Goal: Transaction & Acquisition: Purchase product/service

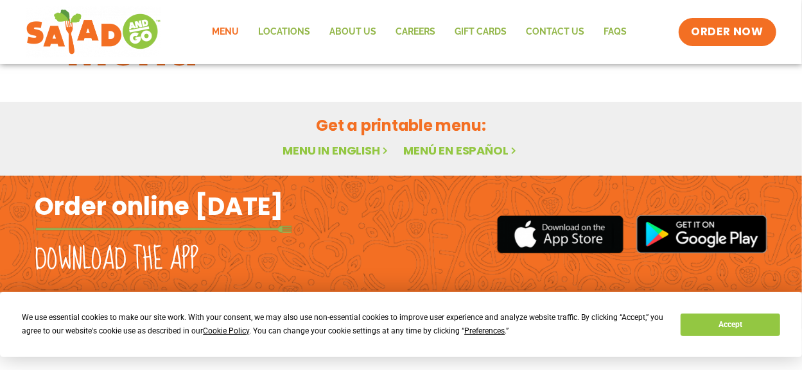
scroll to position [74, 0]
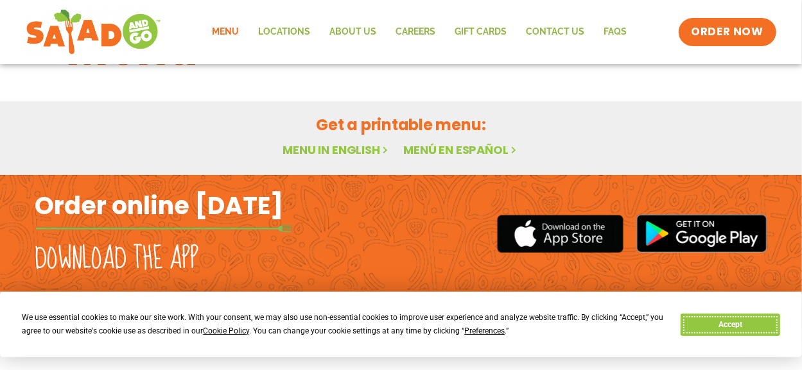
click at [711, 324] on button "Accept" at bounding box center [729, 325] width 99 height 22
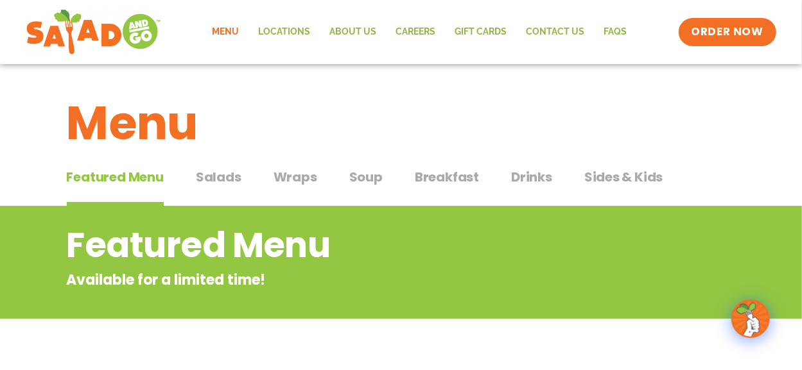
click at [222, 176] on span "Salads" at bounding box center [219, 177] width 46 height 19
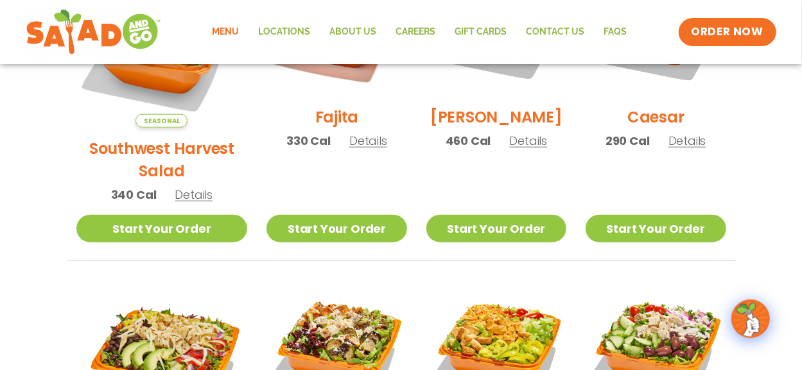
scroll to position [449, 0]
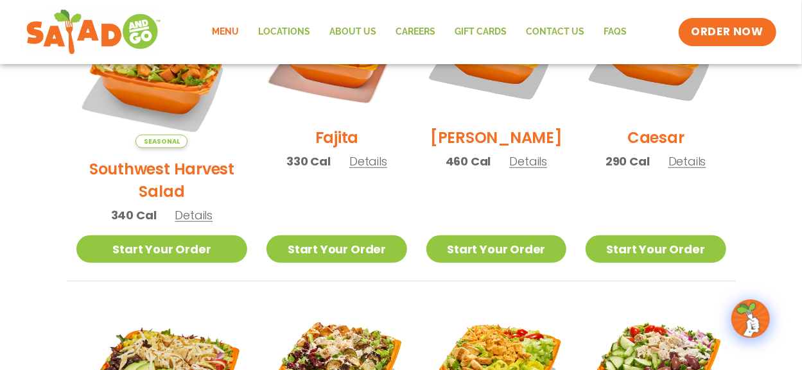
click at [186, 207] on span "Details" at bounding box center [194, 215] width 38 height 16
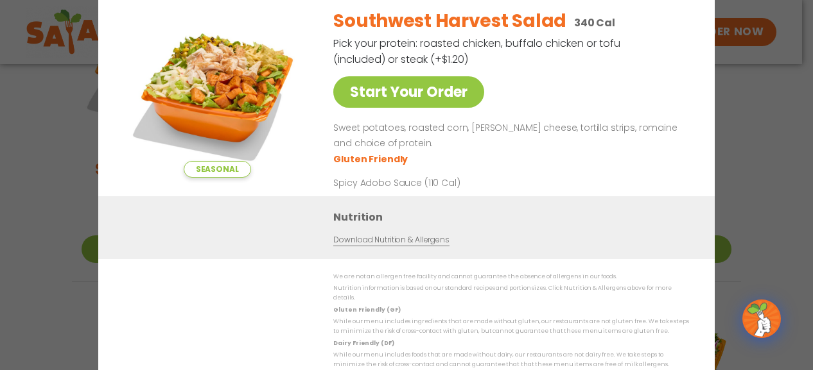
click at [770, 114] on div "Seasonal Start Your Order Southwest Harvest Salad 340 Cal Pick your protein: ro…" at bounding box center [406, 185] width 813 height 370
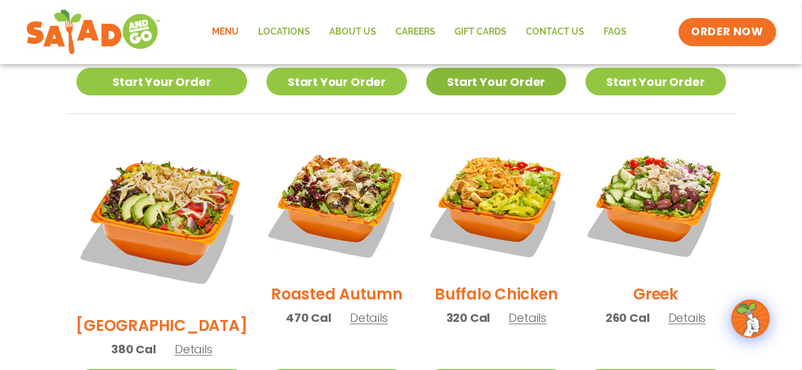
scroll to position [642, 0]
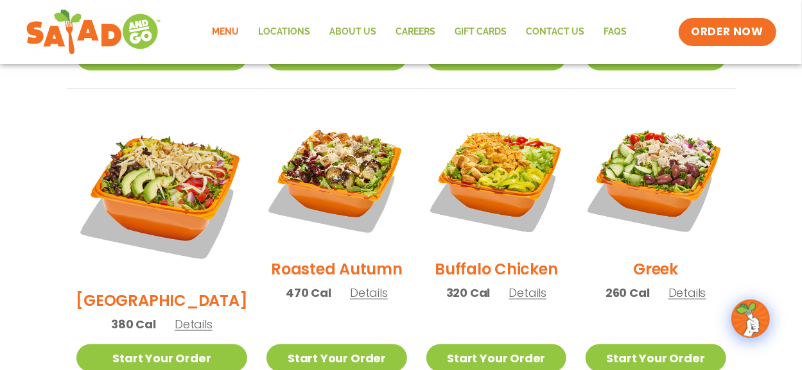
click at [352, 285] on span "Details" at bounding box center [369, 293] width 38 height 16
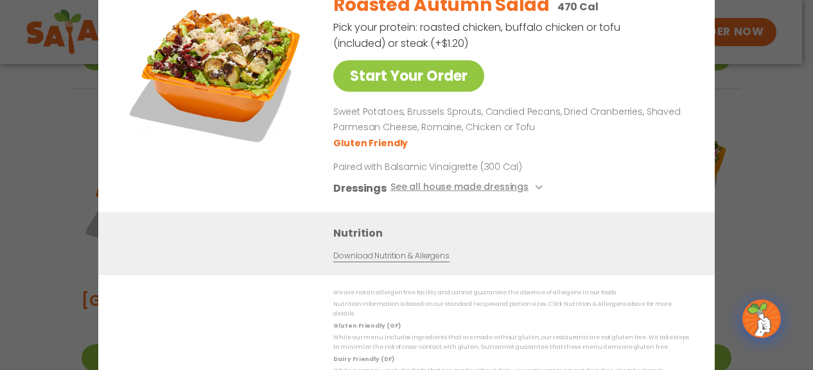
click at [759, 114] on div "Start Your Order Roasted Autumn Salad 470 Cal Pick your protein: roasted chicke…" at bounding box center [406, 185] width 813 height 370
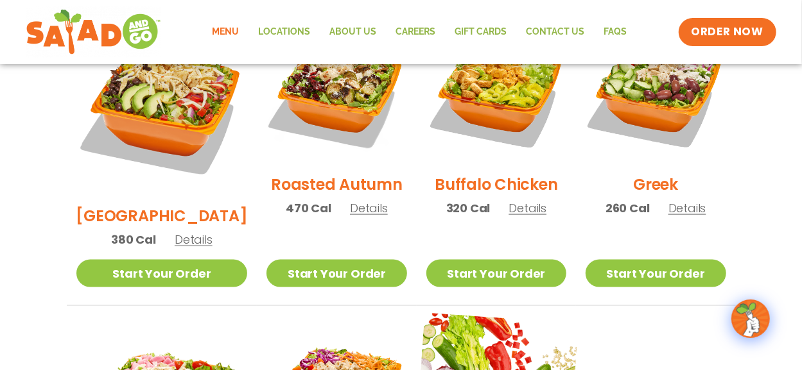
scroll to position [706, 0]
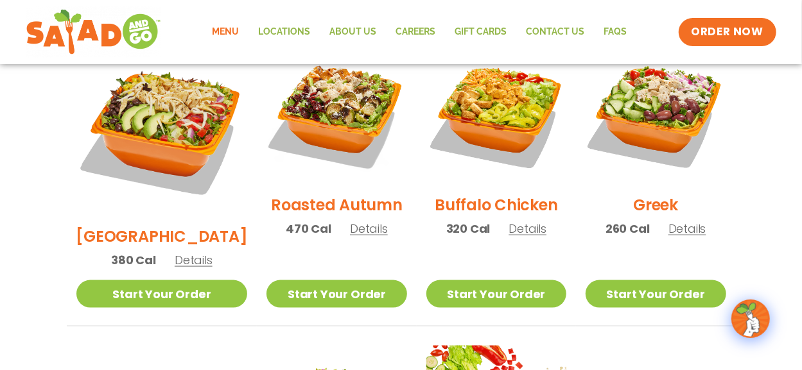
click at [517, 221] on span "Details" at bounding box center [527, 229] width 38 height 16
click at [0, 0] on div "Buffalo Chicken Salad 320 Cal Pick your protein: roasted chicken, buffalo chick…" at bounding box center [0, 0] width 0 height 0
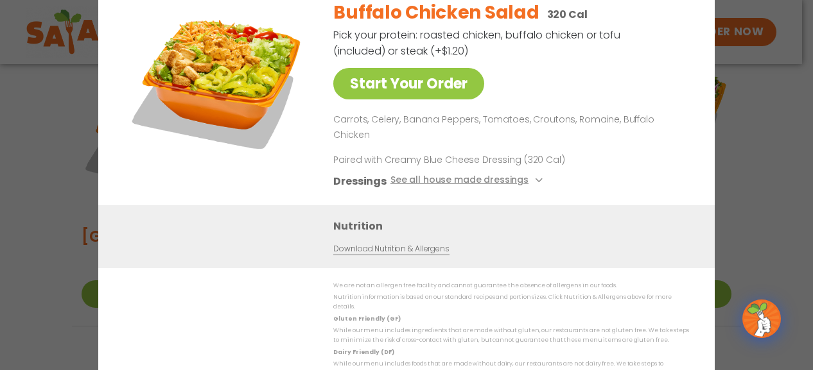
click at [737, 150] on div "Start Your Order Buffalo Chicken Salad 320 Cal Pick your protein: roasted chick…" at bounding box center [406, 185] width 813 height 370
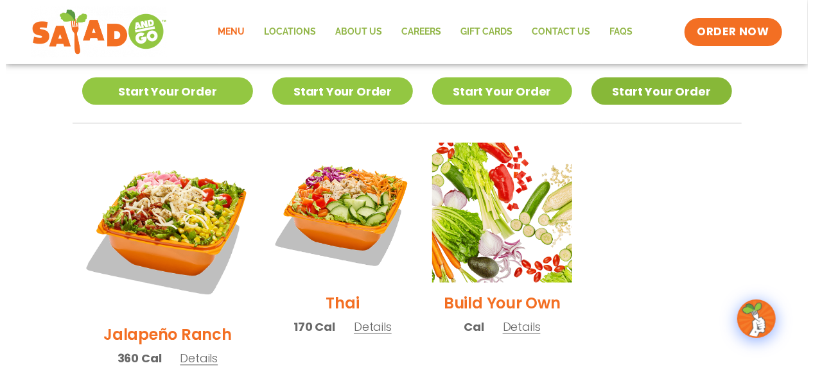
scroll to position [963, 0]
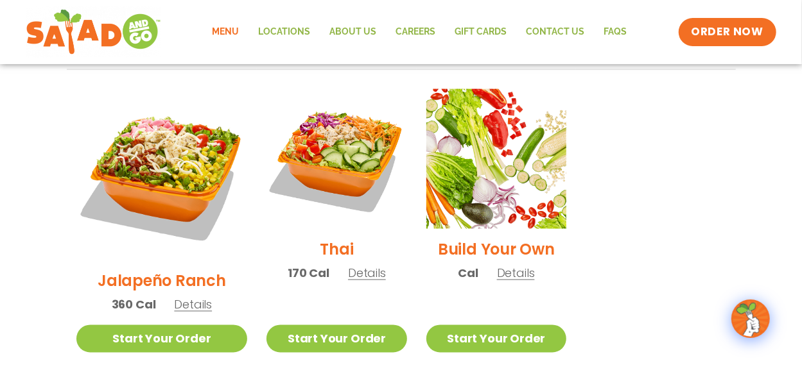
click at [348, 266] on span "Details" at bounding box center [367, 274] width 38 height 16
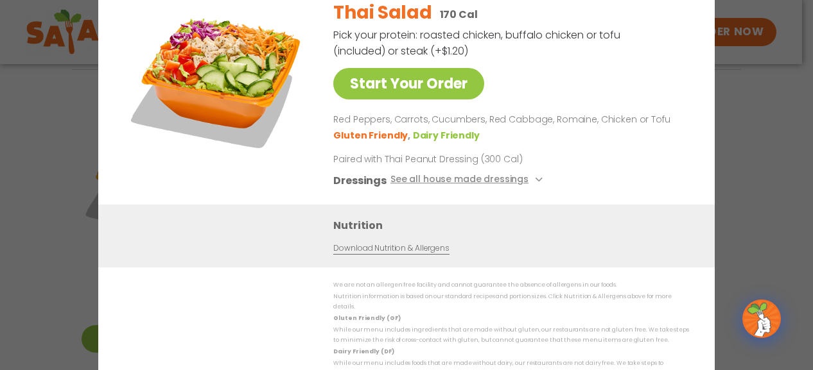
click at [731, 122] on div "Start Your Order Thai Salad 170 Cal Pick your protein: roasted chicken, buffalo…" at bounding box center [406, 185] width 813 height 370
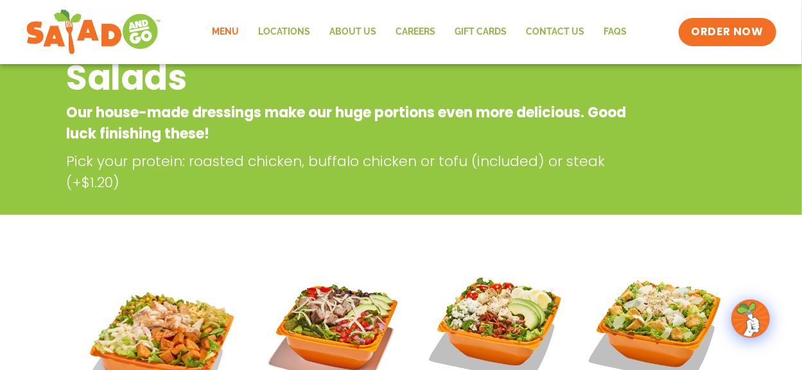
scroll to position [0, 0]
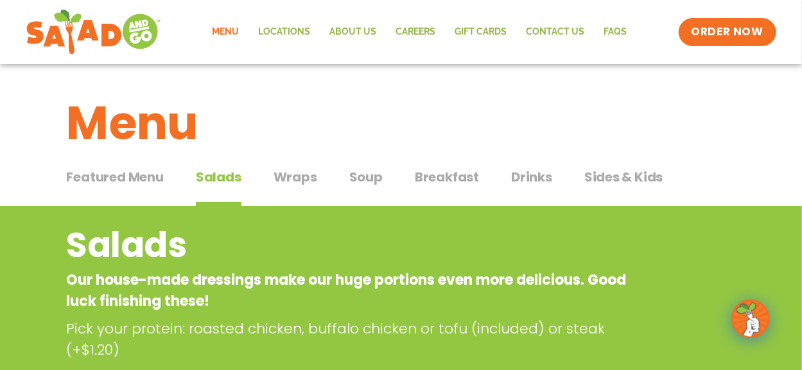
click at [295, 171] on span "Wraps" at bounding box center [295, 177] width 44 height 19
click at [295, 172] on span "Wraps" at bounding box center [295, 177] width 44 height 19
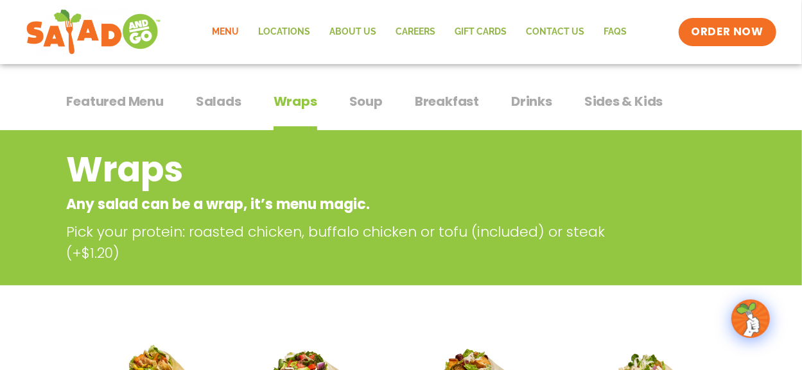
scroll to position [64, 0]
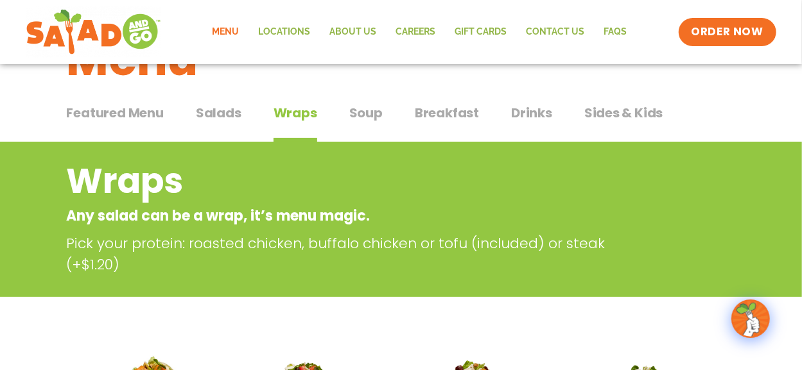
click at [363, 116] on span "Soup" at bounding box center [365, 112] width 33 height 19
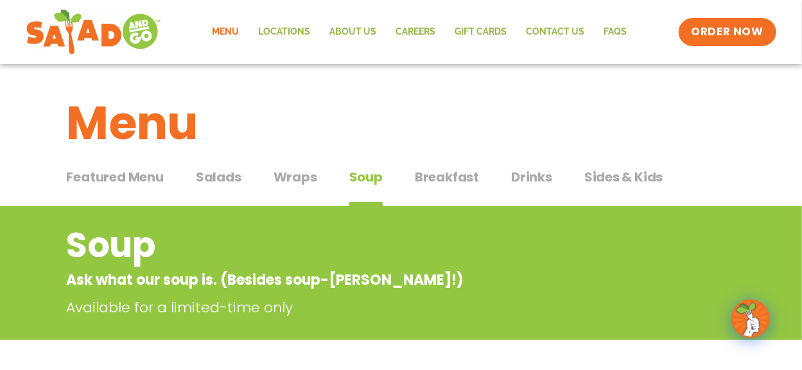
click at [227, 176] on span "Salads" at bounding box center [219, 177] width 46 height 19
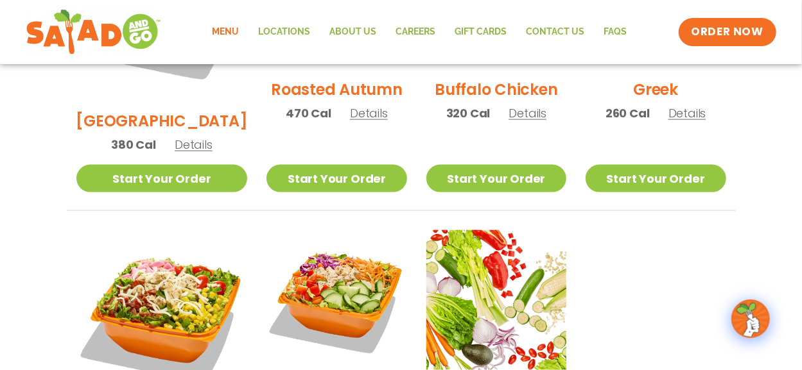
scroll to position [834, 0]
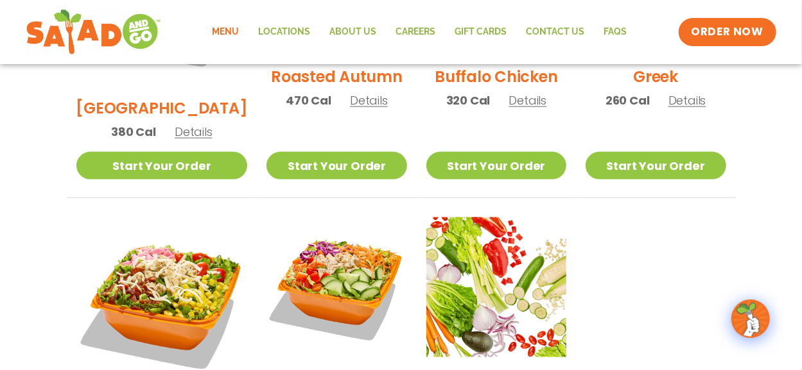
click at [682, 92] on span "Details" at bounding box center [687, 100] width 38 height 16
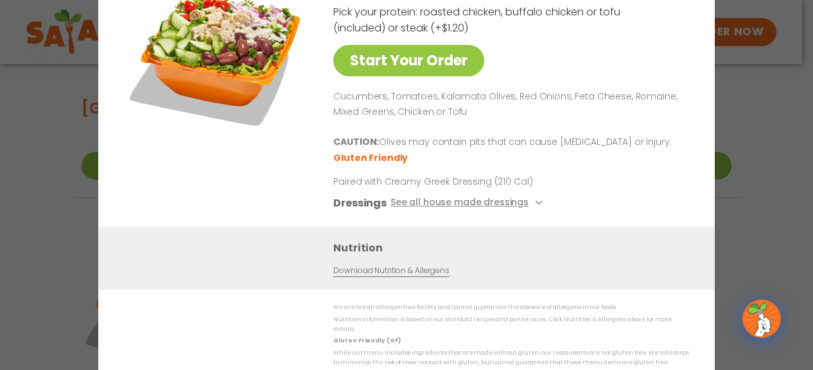
click at [765, 125] on div "Start Your Order Greek Salad 260 Cal Pick your protein: roasted chicken, buffal…" at bounding box center [406, 185] width 813 height 370
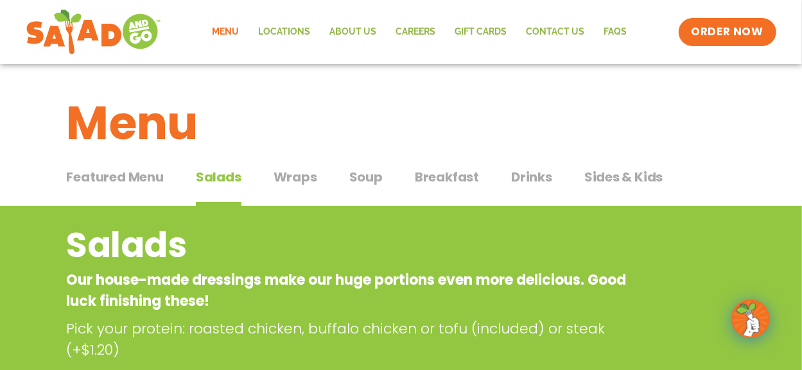
scroll to position [0, 0]
click at [605, 176] on span "Sides & Kids" at bounding box center [623, 177] width 79 height 19
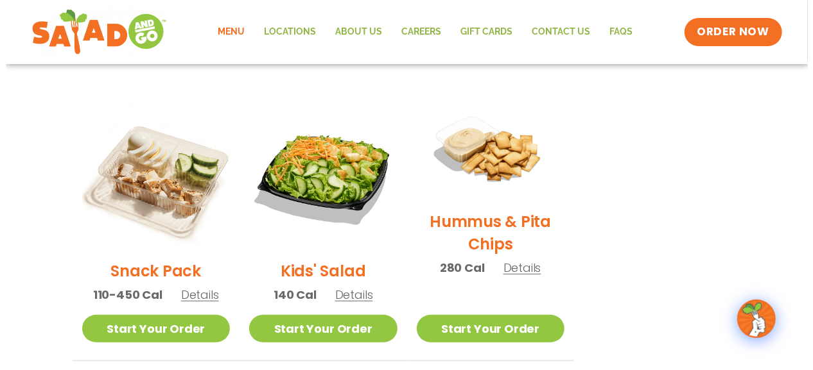
scroll to position [321, 0]
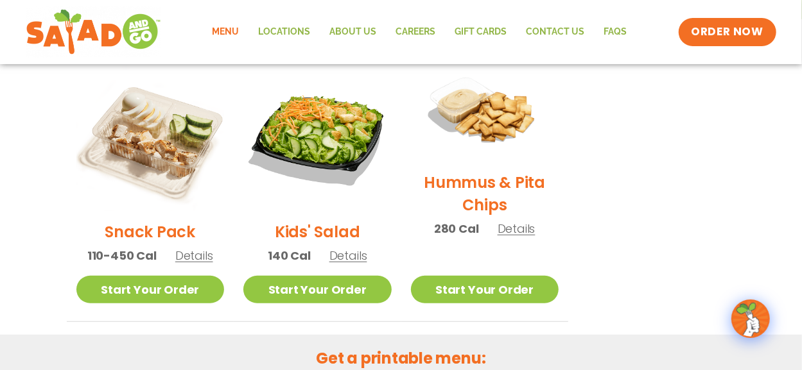
click at [526, 229] on span "Details" at bounding box center [516, 229] width 38 height 16
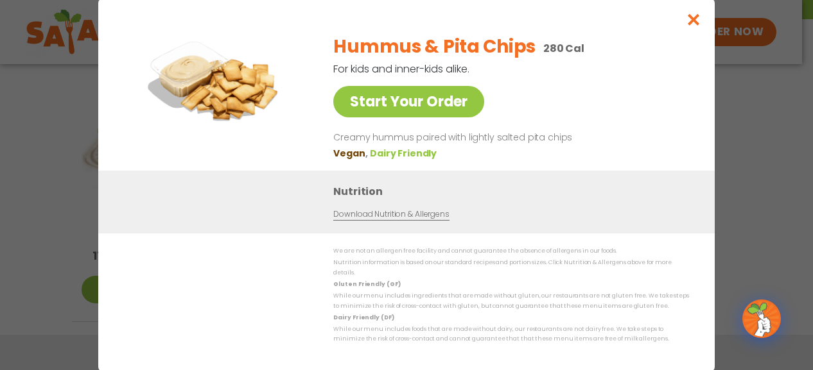
click at [763, 104] on div "Start Your Order Hummus & Pita Chips 280 Cal For kids and inner-kids alike. Sta…" at bounding box center [406, 185] width 813 height 370
click at [763, 104] on section "Sides & Kids Healthy sides and snacks For kids and inner-kids alike. Snack Pack…" at bounding box center [406, 103] width 813 height 437
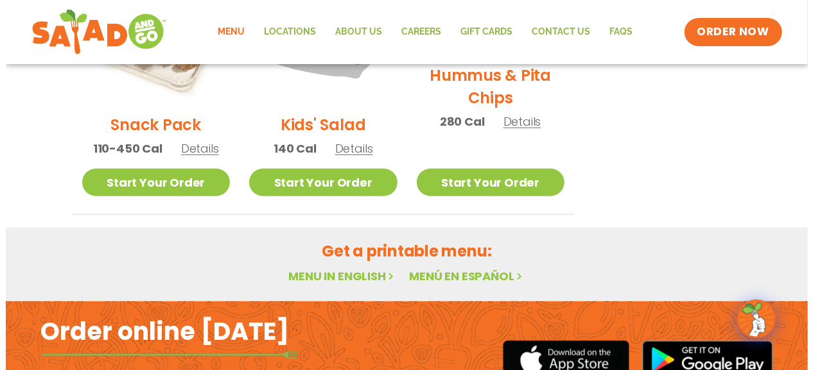
scroll to position [399, 0]
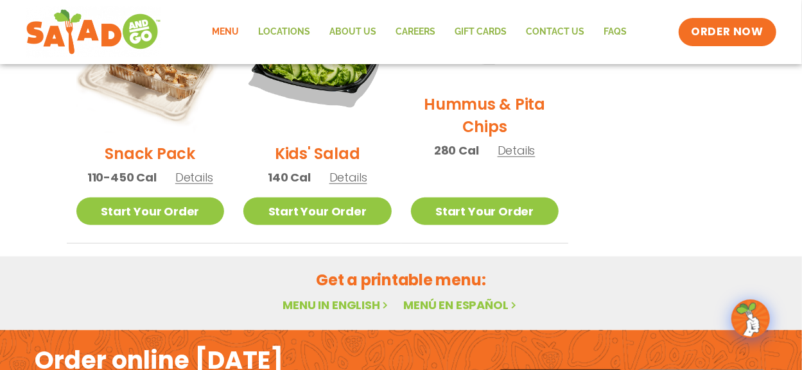
click at [184, 181] on span "Details" at bounding box center [194, 177] width 38 height 16
click at [0, 0] on div "Start Your Order" at bounding box center [0, 0] width 0 height 0
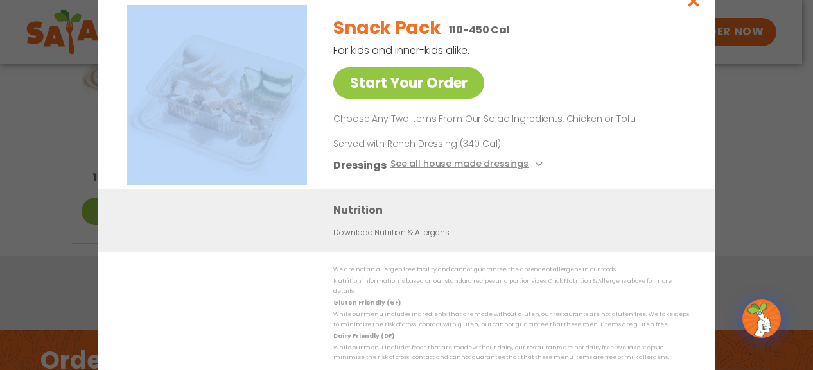
click at [270, 116] on img at bounding box center [217, 95] width 180 height 180
click at [191, 104] on img at bounding box center [217, 95] width 180 height 180
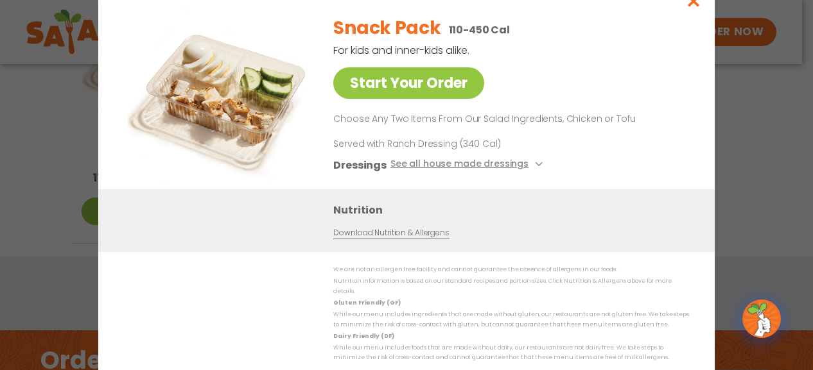
click at [99, 103] on div "Start Your Order Snack Pack 110-450 Cal For kids and inner-kids alike. Start Yo…" at bounding box center [406, 184] width 616 height 411
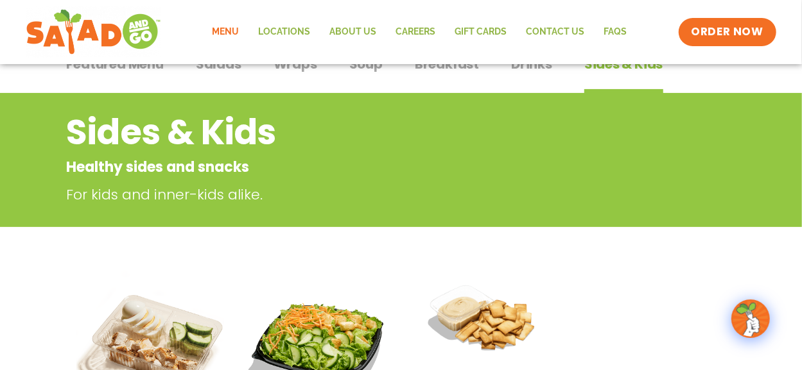
scroll to position [0, 0]
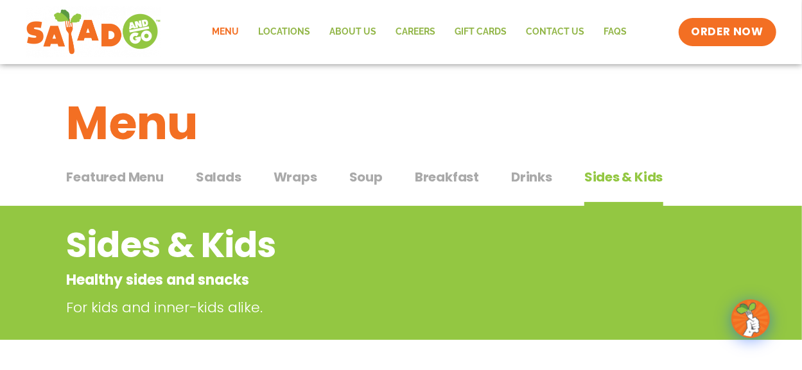
click at [223, 175] on span "Salads" at bounding box center [219, 177] width 46 height 19
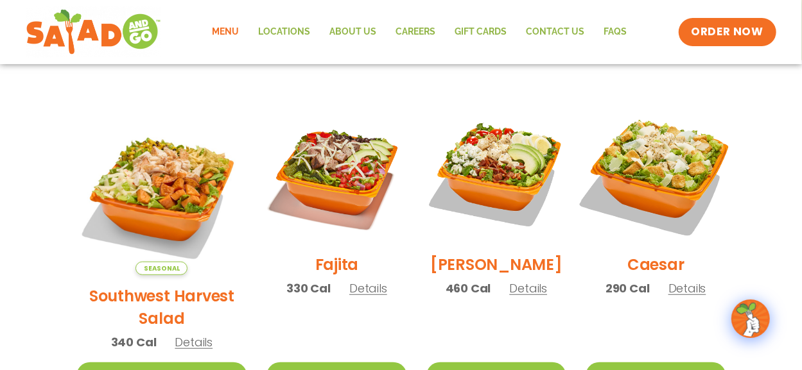
scroll to position [385, 0]
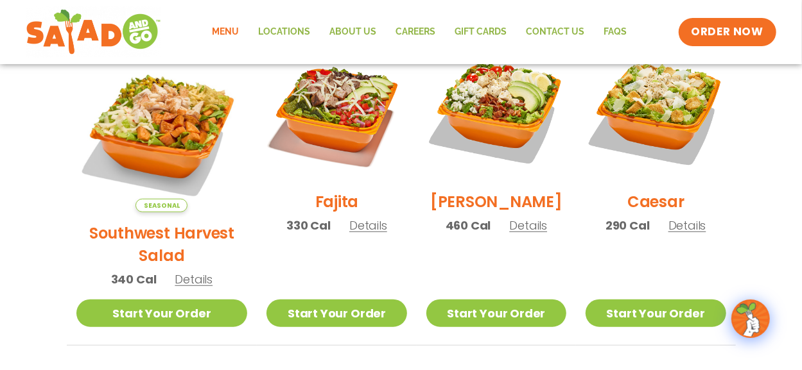
click at [517, 234] on span "Details" at bounding box center [528, 226] width 38 height 16
click at [0, 0] on p "Paired with Creamy Blue Cheese Dressing (320 Cal) or Ranch (200 Cal)" at bounding box center [0, 0] width 0 height 0
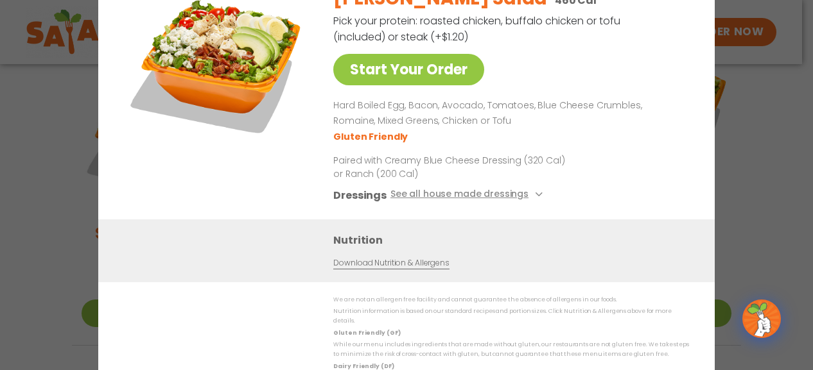
click at [675, 112] on p "Hard Boiled Egg, Bacon, Avocado, Tomatoes, Blue Cheese Crumbles, Romaine, Mixed…" at bounding box center [508, 113] width 350 height 31
drag, startPoint x: 675, startPoint y: 112, endPoint x: 683, endPoint y: 114, distance: 8.1
click at [677, 112] on p "Hard Boiled Egg, Bacon, Avocado, Tomatoes, Blue Cheese Crumbles, Romaine, Mixed…" at bounding box center [508, 113] width 350 height 31
click at [764, 150] on div "Start Your Order [PERSON_NAME] Salad 460 Cal Pick your protein: roasted chicken…" at bounding box center [406, 185] width 813 height 370
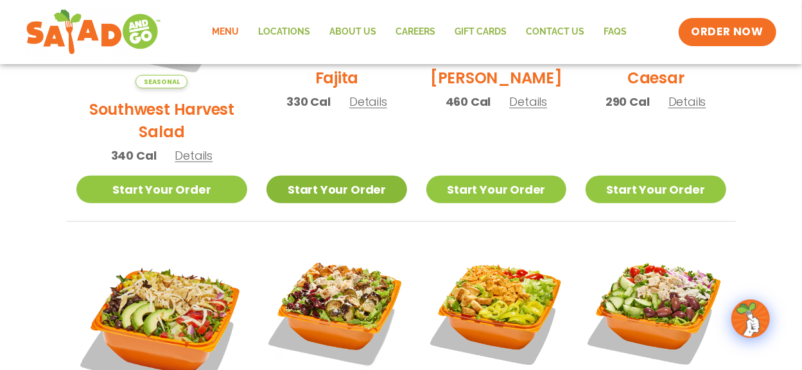
scroll to position [321, 0]
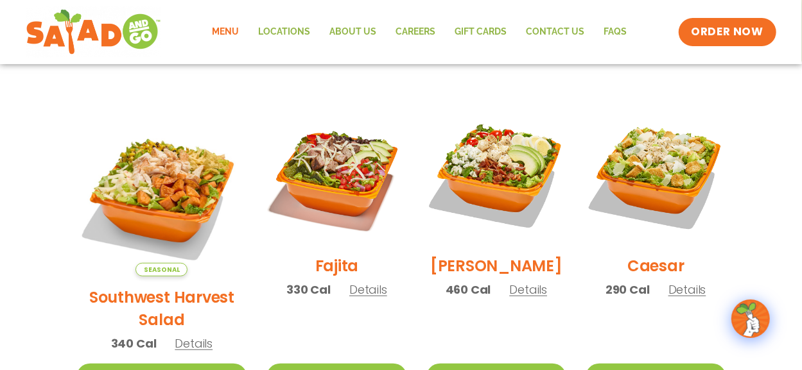
click at [191, 336] on span "Details" at bounding box center [194, 344] width 38 height 16
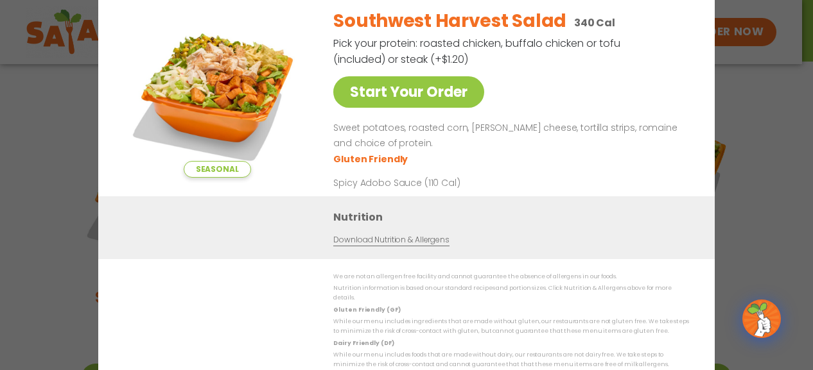
click at [733, 134] on div "Seasonal Start Your Order Southwest Harvest Salad 340 Cal Pick your protein: ro…" at bounding box center [406, 185] width 813 height 370
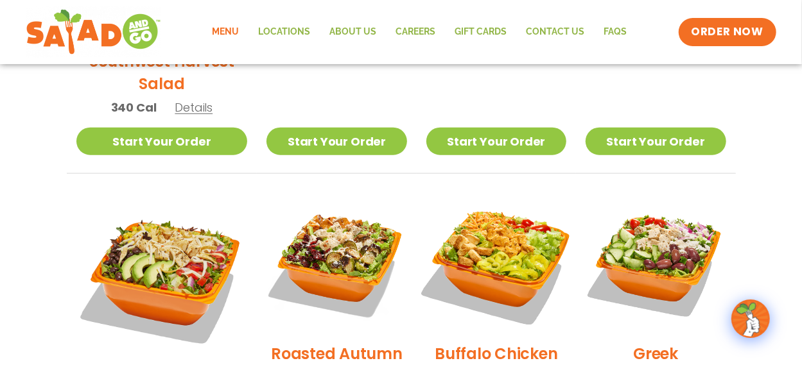
scroll to position [642, 0]
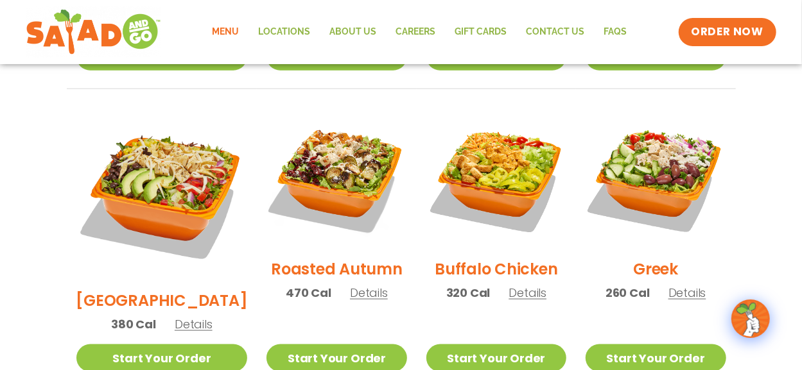
click at [185, 316] on span "Details" at bounding box center [194, 324] width 38 height 16
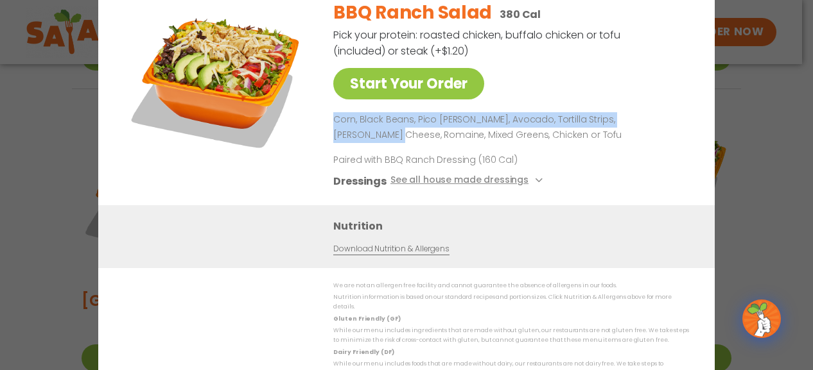
click at [731, 107] on div "Start Your Order BBQ Ranch Salad 380 Cal Pick your protein: roasted chicken, bu…" at bounding box center [406, 185] width 813 height 370
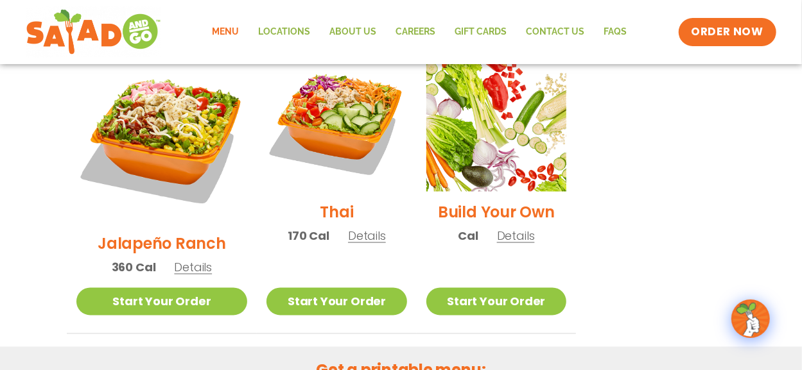
scroll to position [1027, 0]
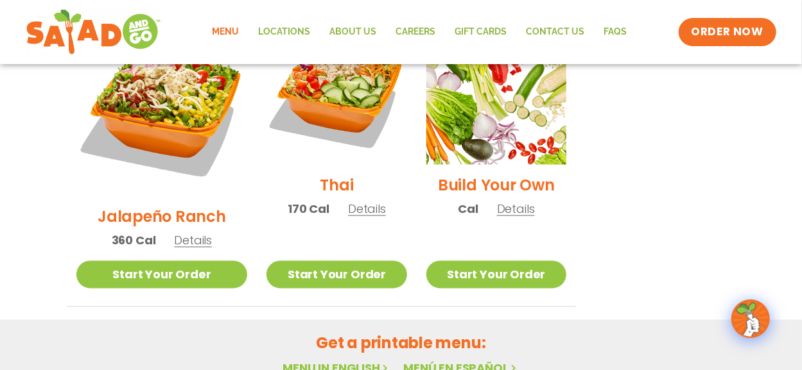
click at [490, 217] on li "Build Your Own Cal Details Start Your Order Start Your Order Build Your Own Cal…" at bounding box center [496, 166] width 159 height 282
click at [502, 261] on link "Start Your Order" at bounding box center [496, 275] width 140 height 28
